Goal: Browse casually

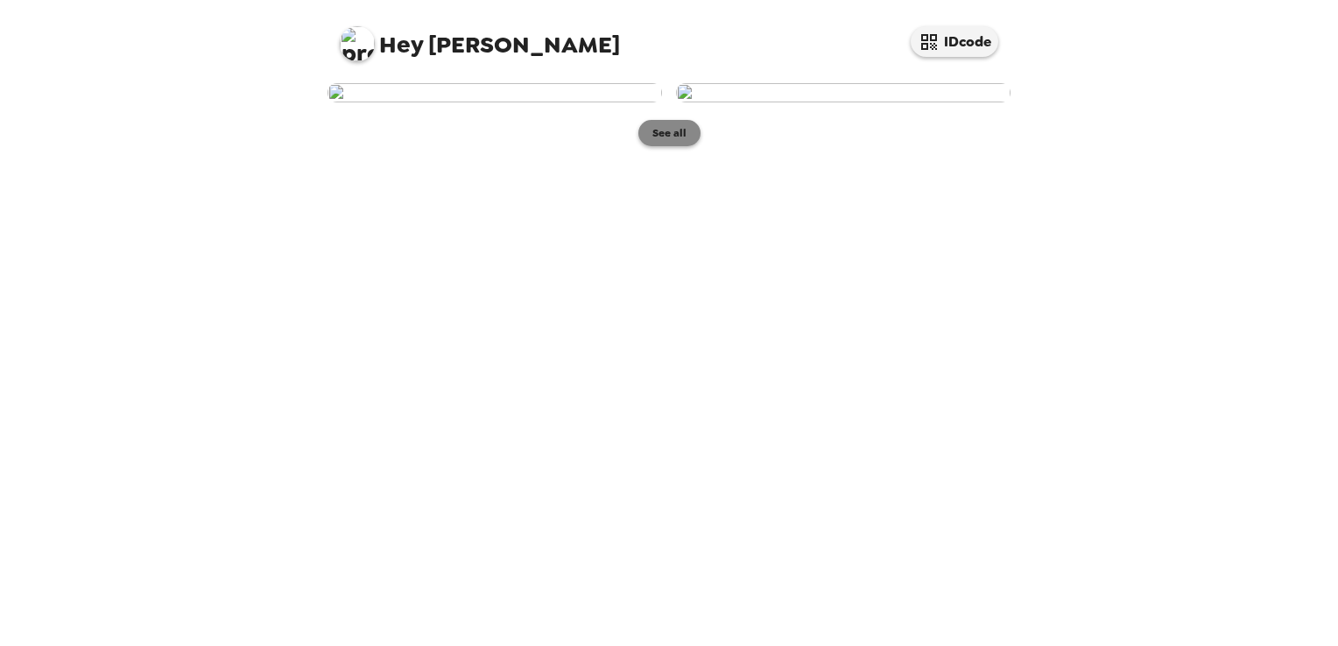
click at [662, 146] on button "See all" at bounding box center [669, 133] width 62 height 26
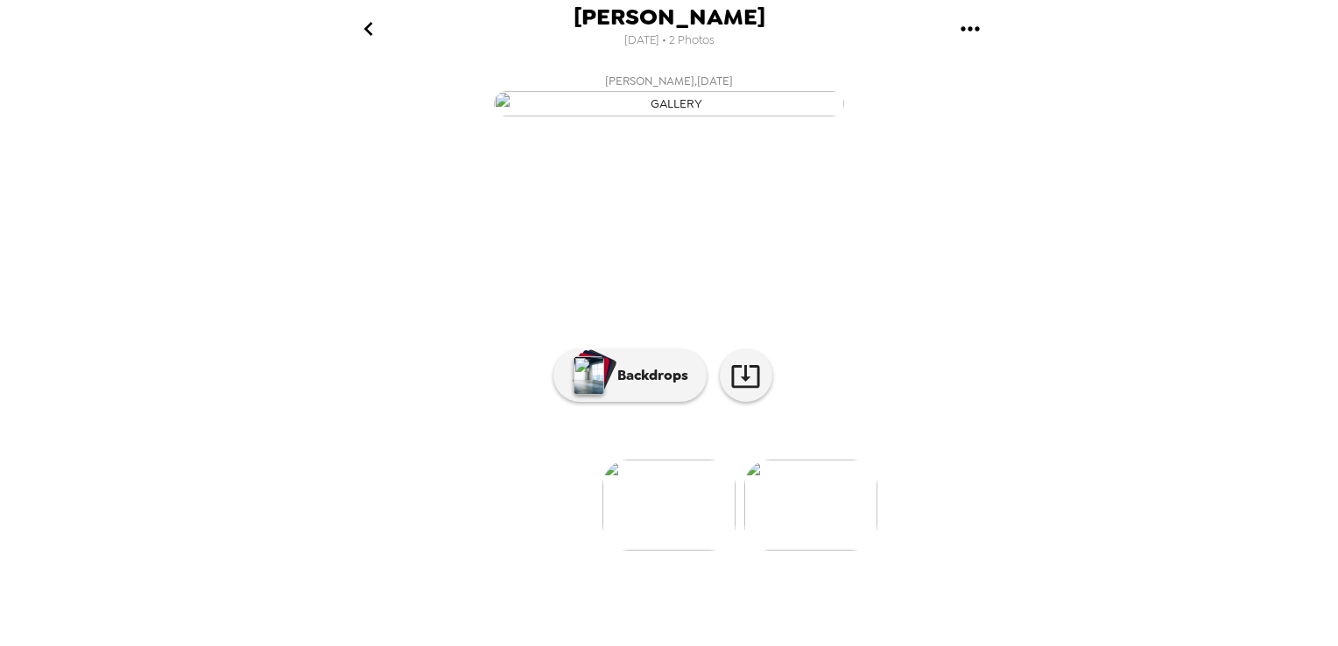
click at [962, 122] on button "[PERSON_NAME] , [DATE]" at bounding box center [669, 94] width 700 height 56
click at [684, 551] on img at bounding box center [668, 505] width 133 height 91
click at [817, 551] on img at bounding box center [810, 505] width 133 height 91
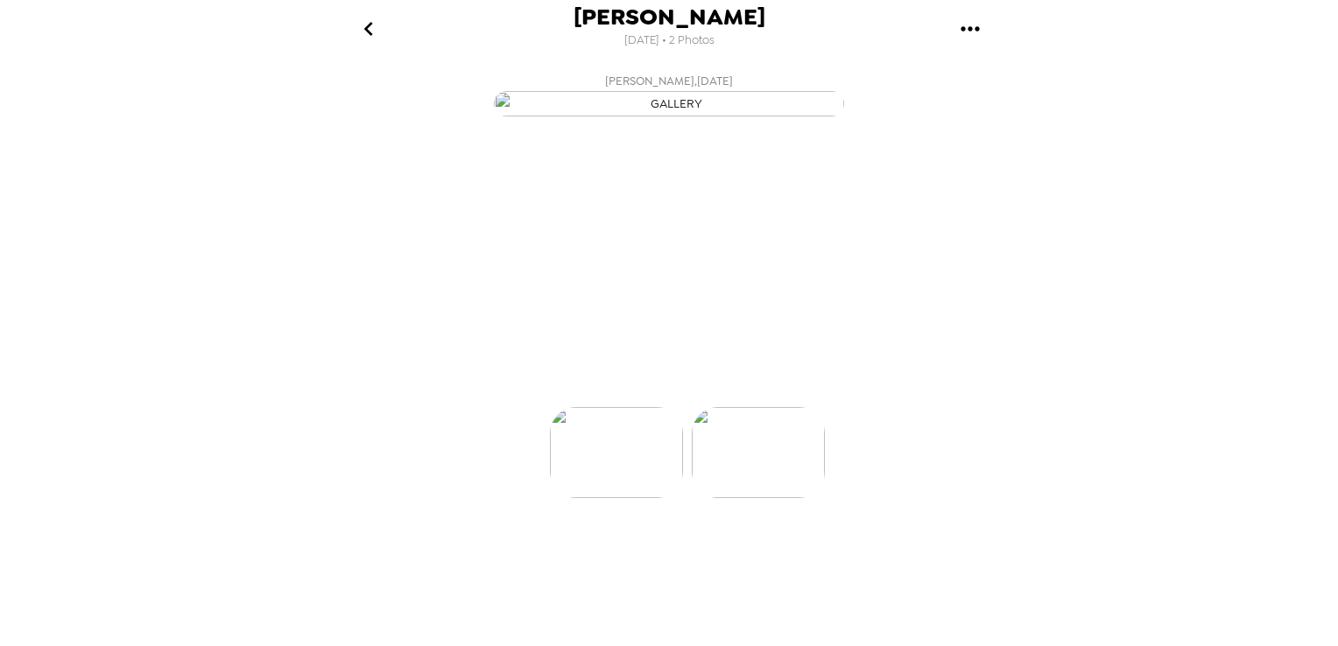
scroll to position [0, 140]
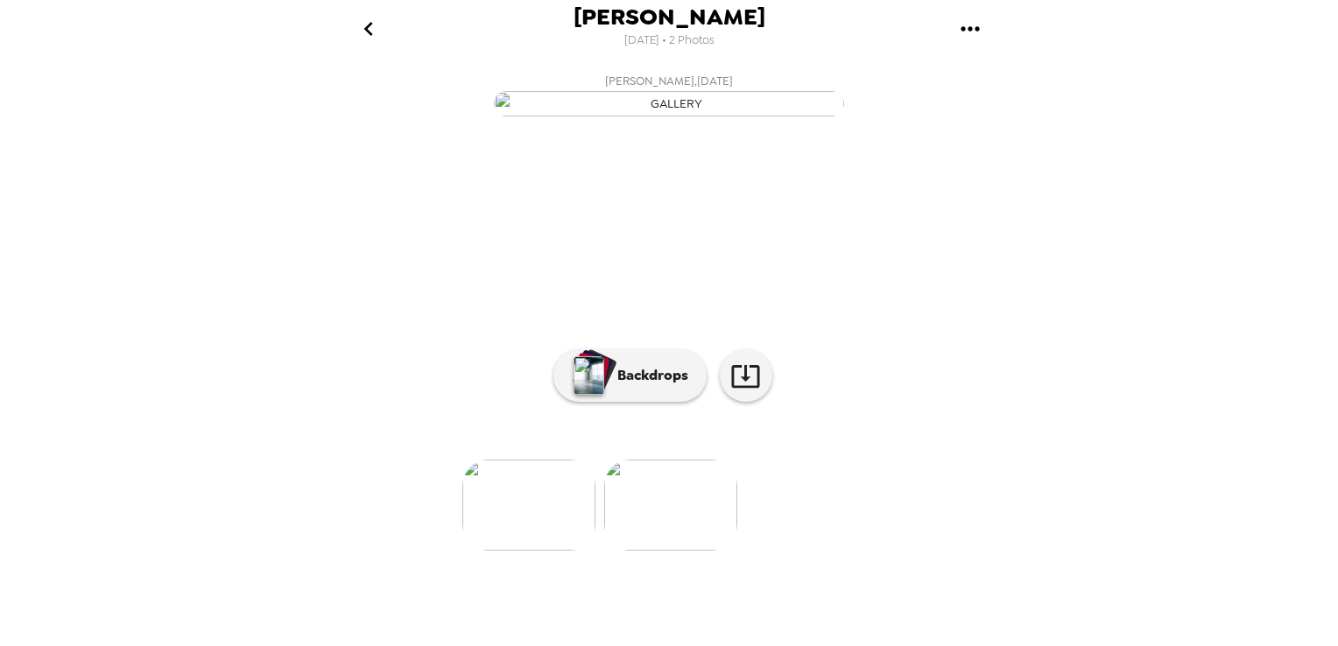
click at [533, 551] on img at bounding box center [528, 505] width 133 height 91
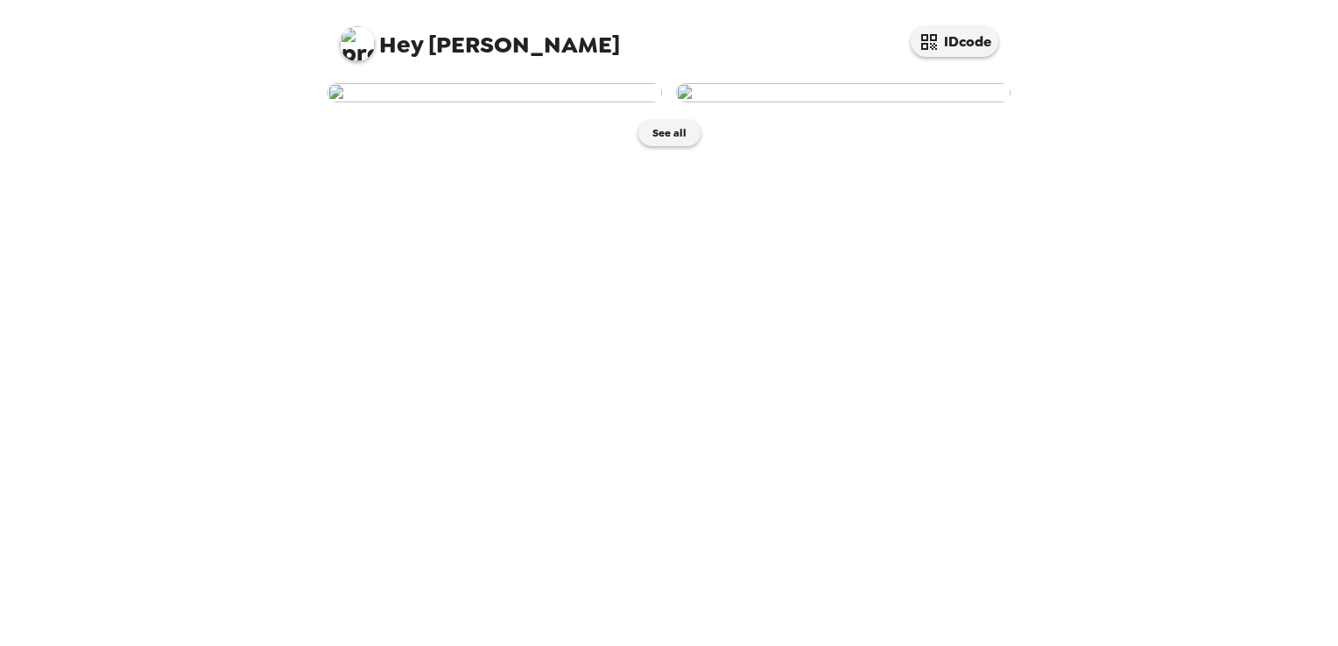
click at [521, 102] on img at bounding box center [494, 92] width 334 height 19
